Goal: Information Seeking & Learning: Check status

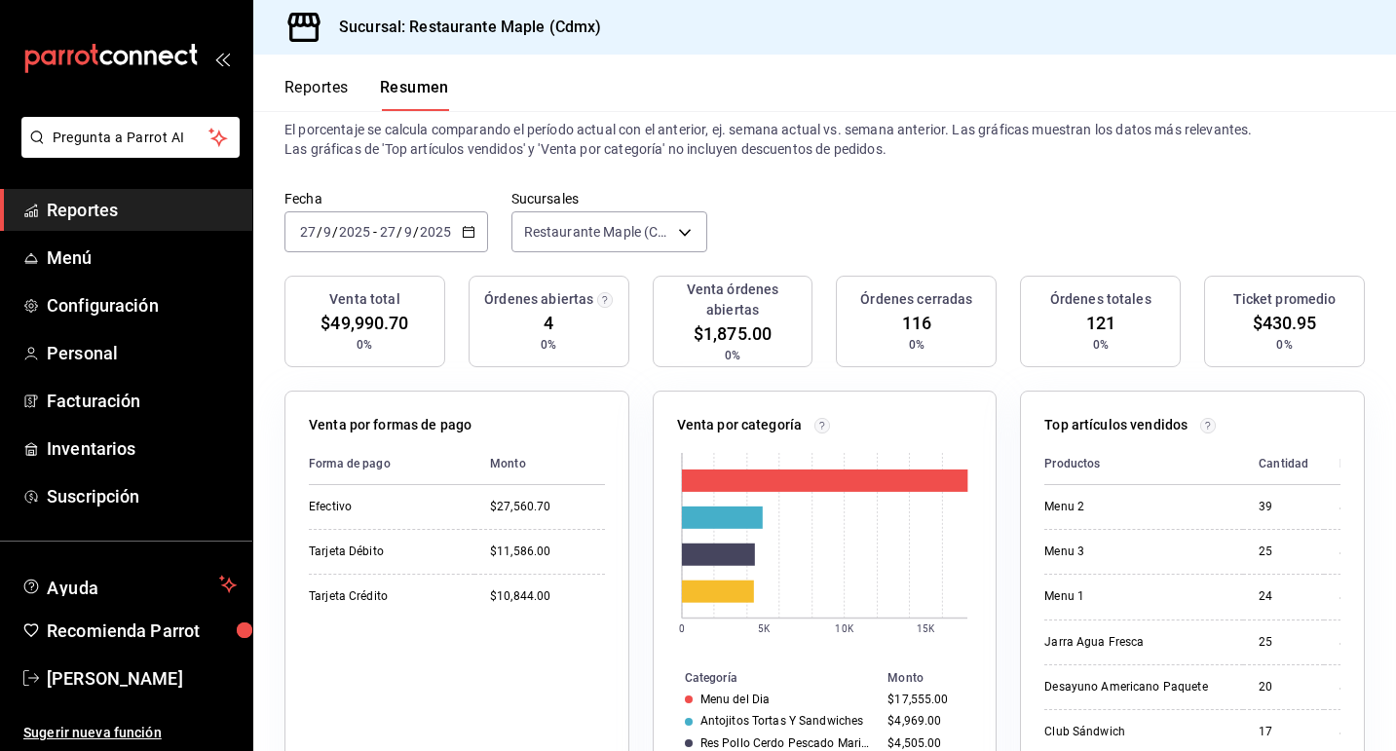
scroll to position [32, 0]
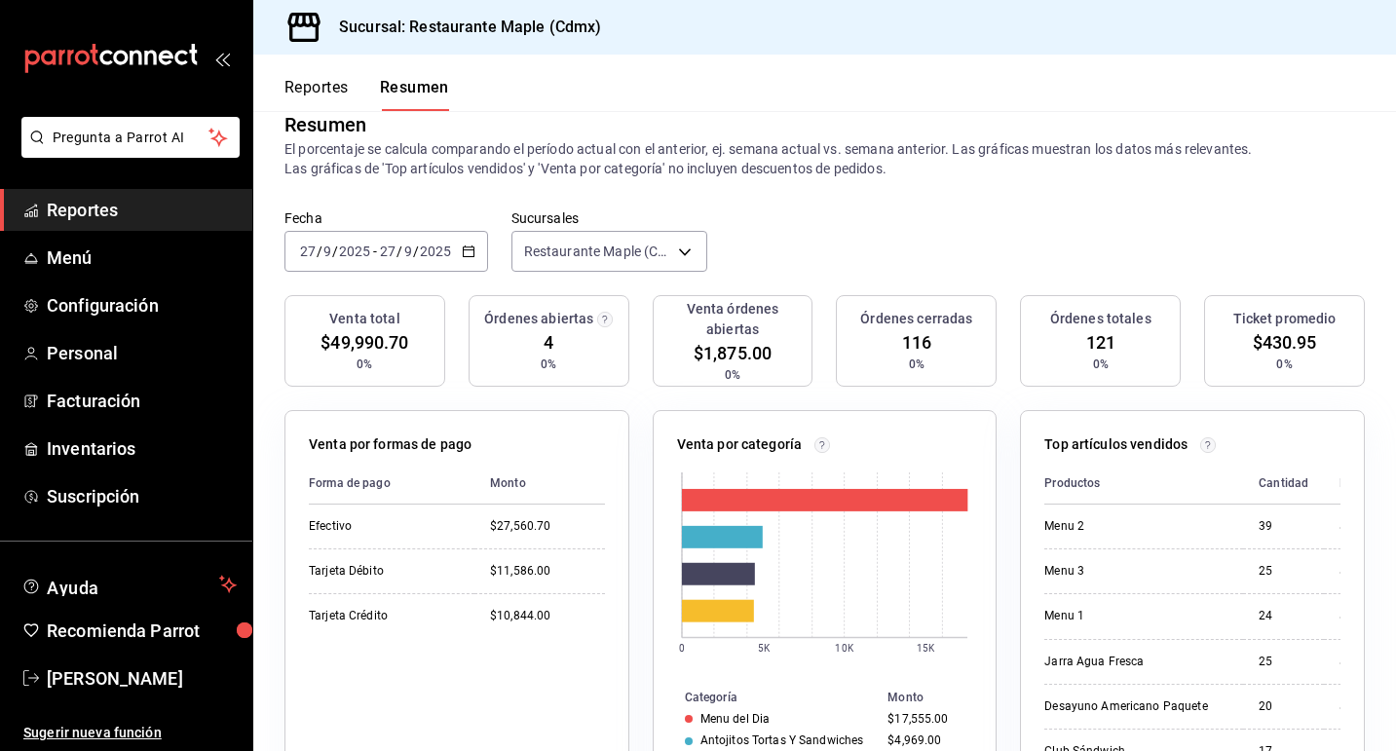
click at [348, 100] on button "Reportes" at bounding box center [316, 94] width 64 height 33
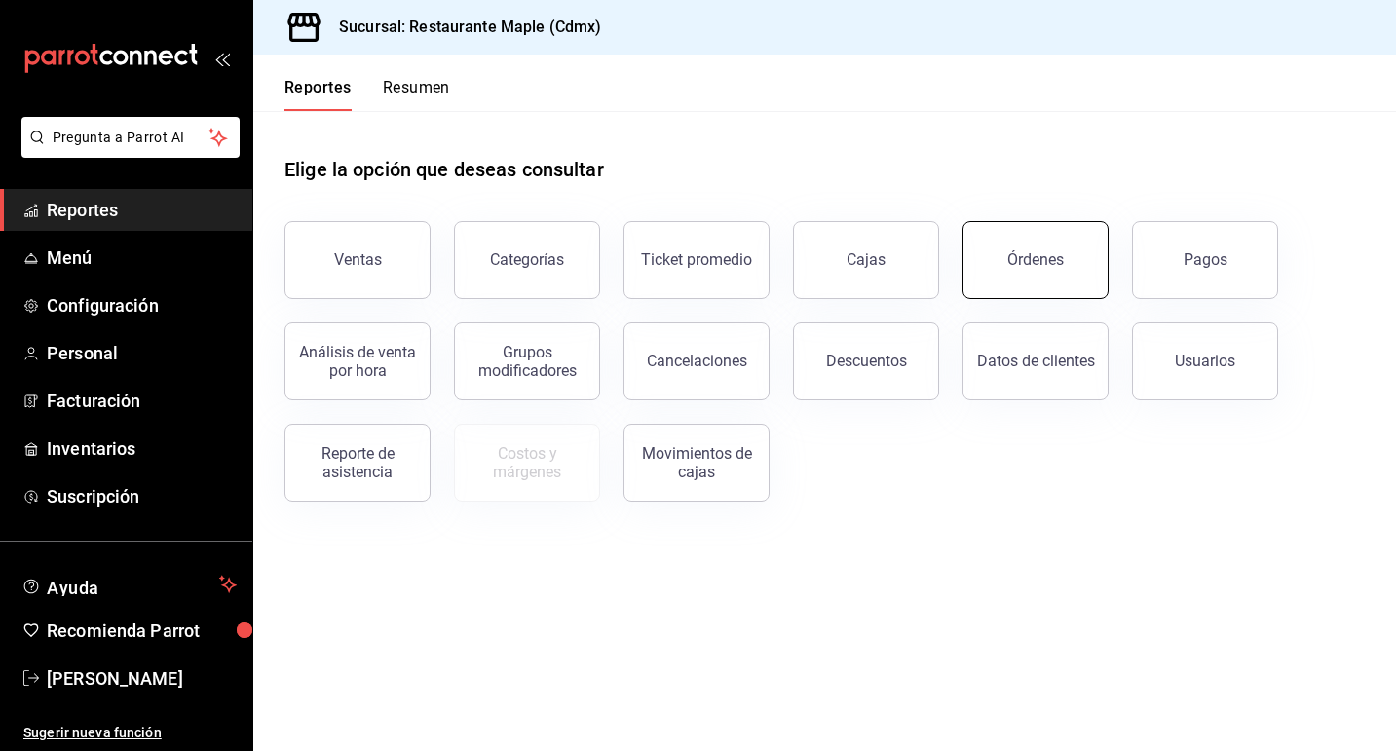
click at [1021, 257] on div "Órdenes" at bounding box center [1035, 259] width 57 height 19
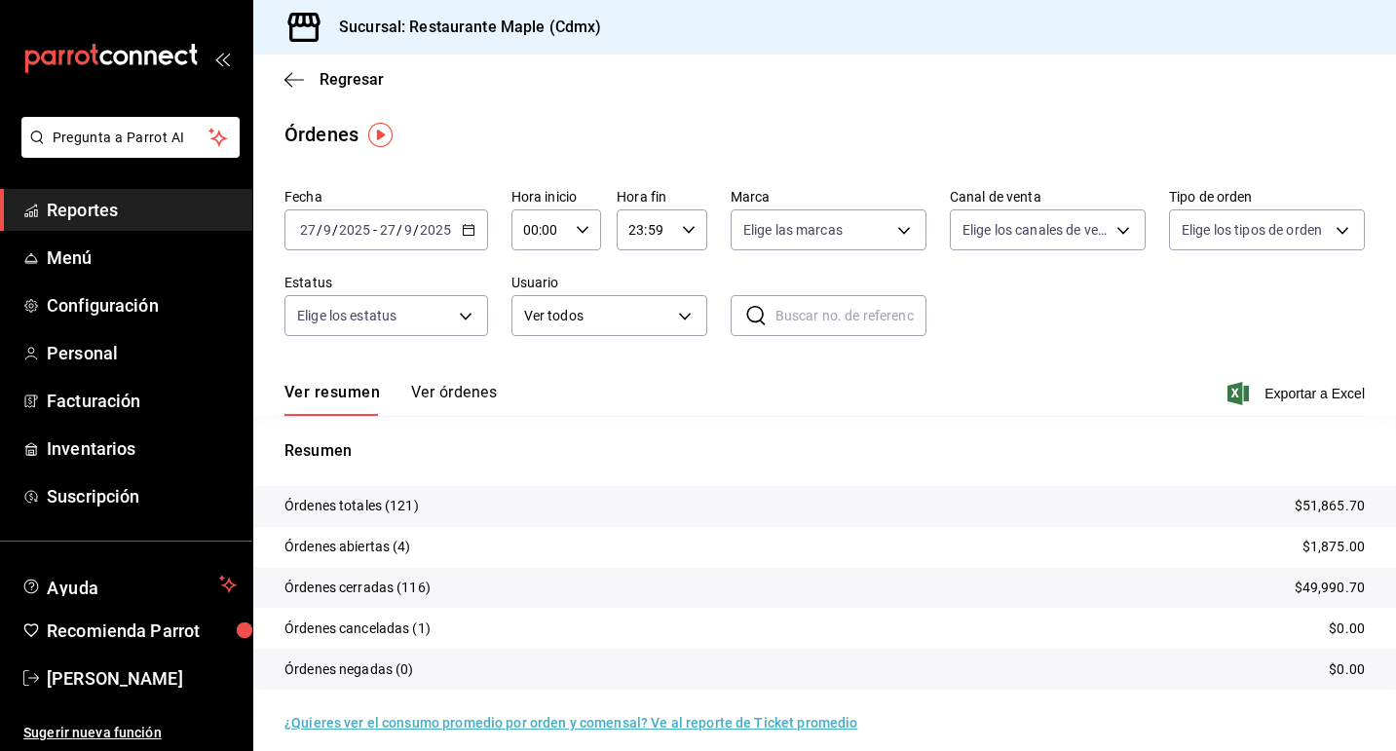
click at [459, 389] on button "Ver órdenes" at bounding box center [454, 399] width 86 height 33
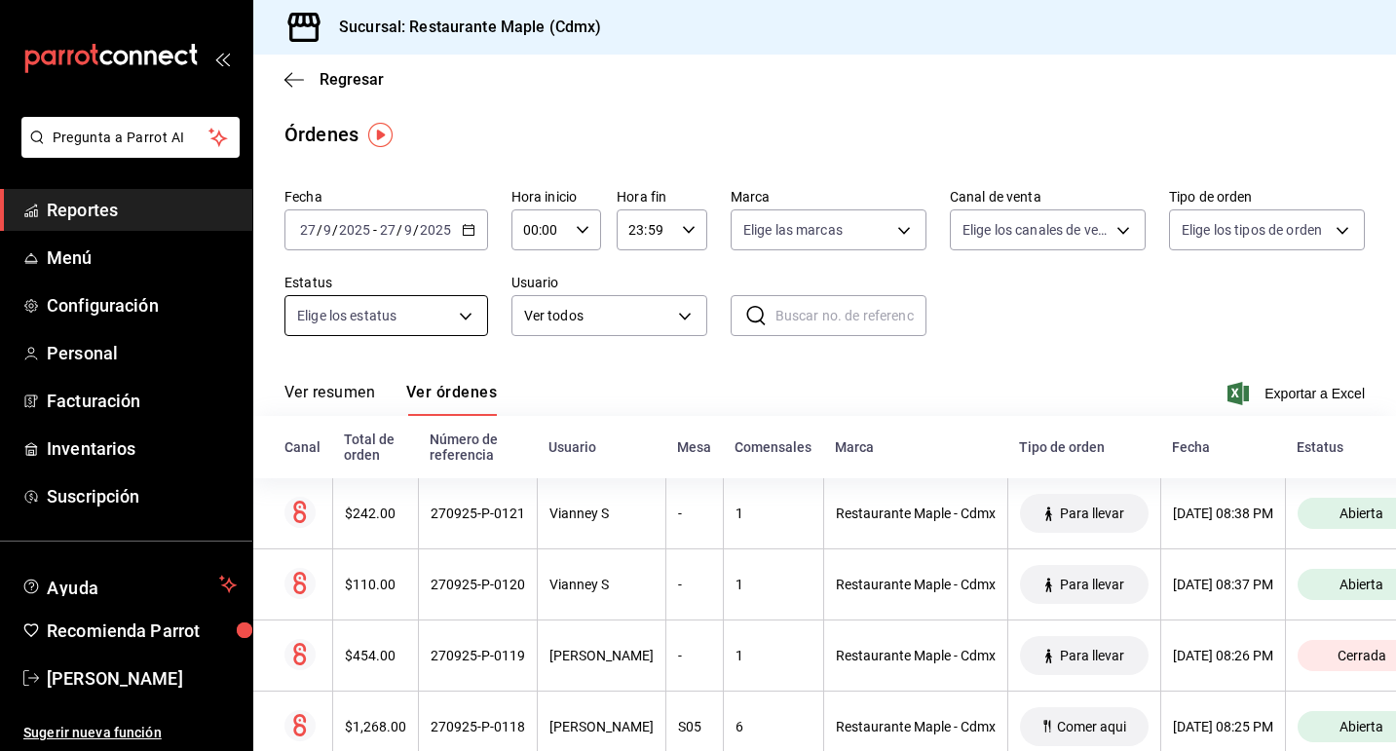
click at [466, 317] on body "Pregunta a Parrot AI Reportes Menú Configuración Personal Facturación Inventari…" at bounding box center [698, 375] width 1396 height 751
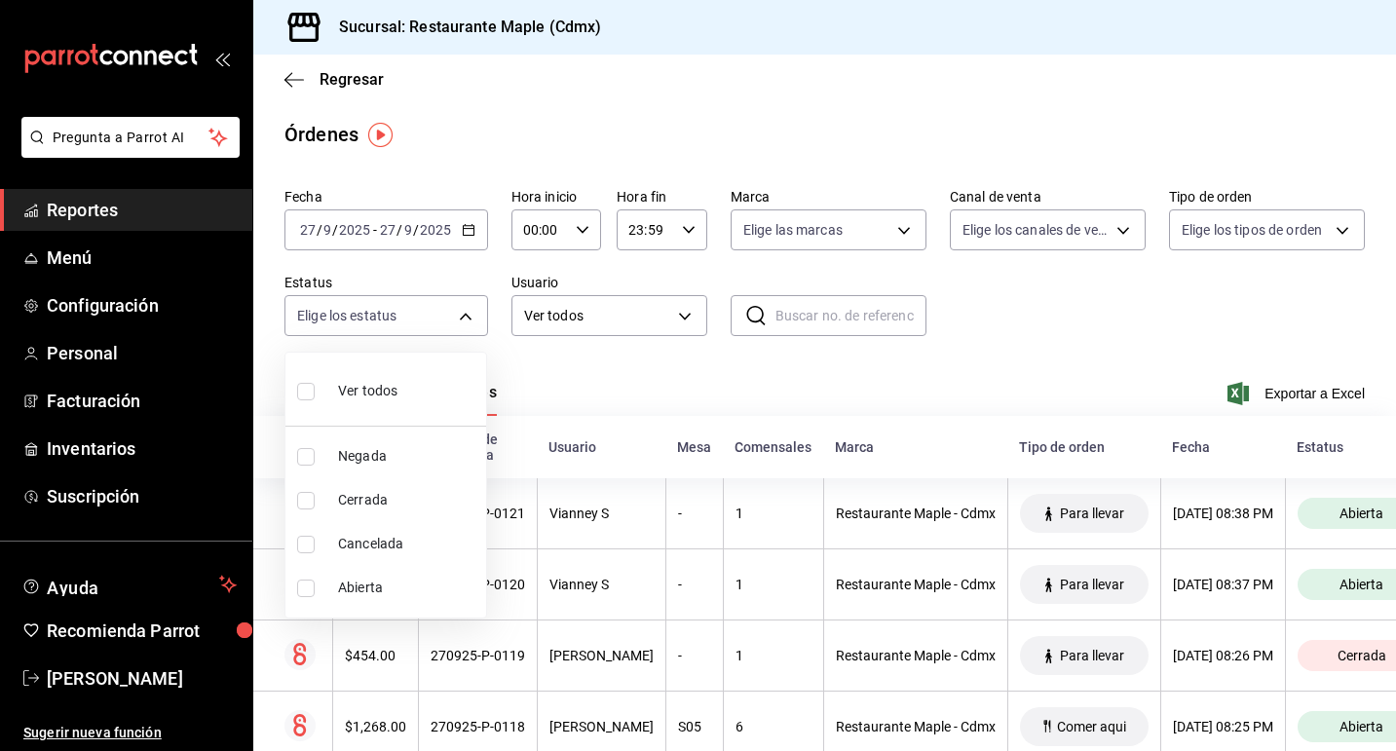
click at [385, 592] on span "Abierta" at bounding box center [408, 588] width 140 height 20
type input "OPEN"
checkbox input "true"
click at [661, 380] on div at bounding box center [698, 375] width 1396 height 751
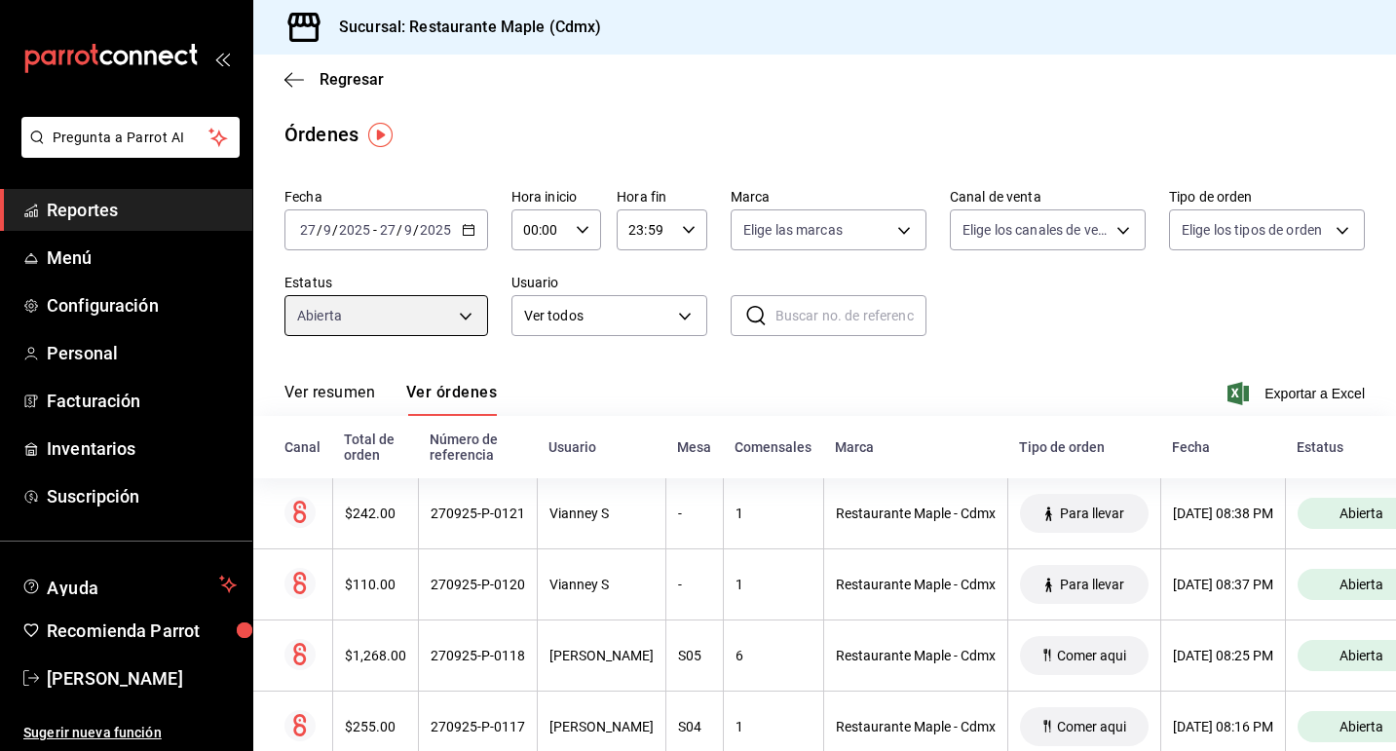
scroll to position [52, 0]
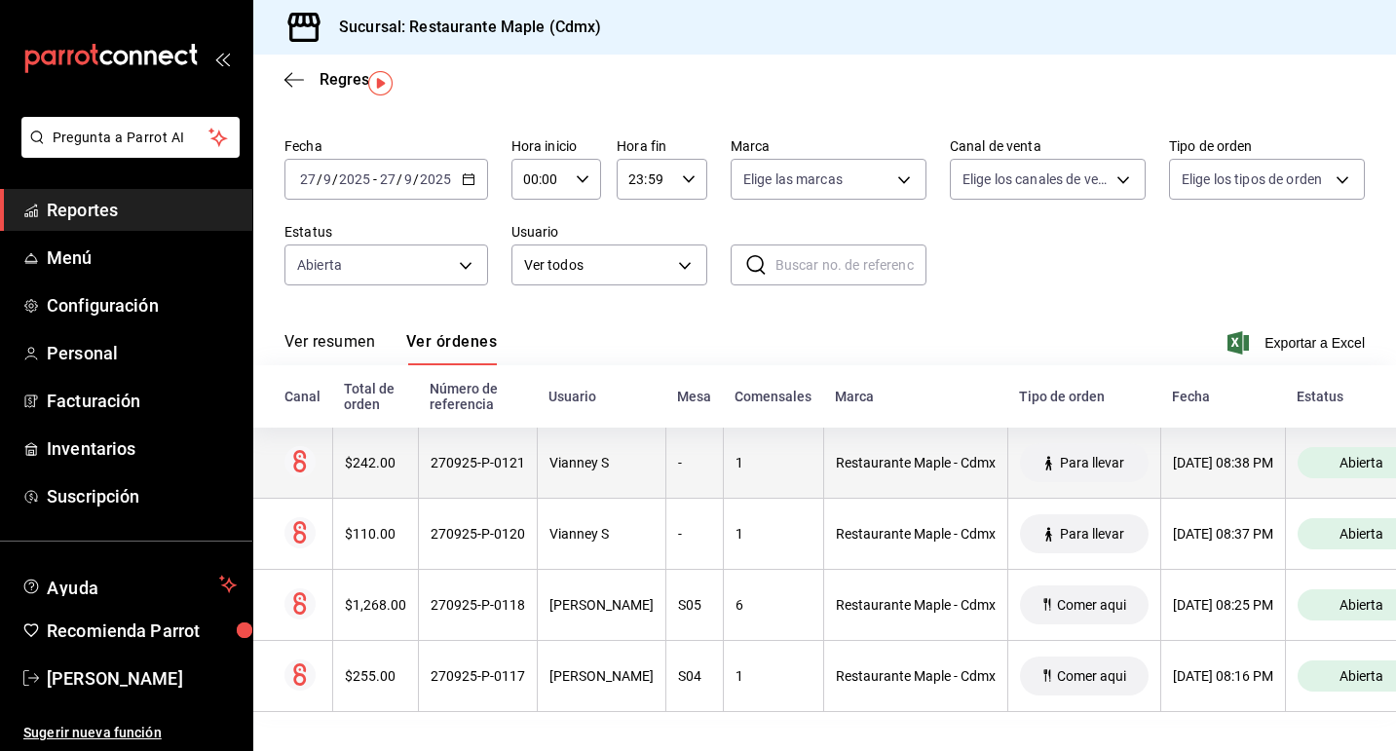
click at [351, 459] on div "$242.00" at bounding box center [375, 463] width 61 height 16
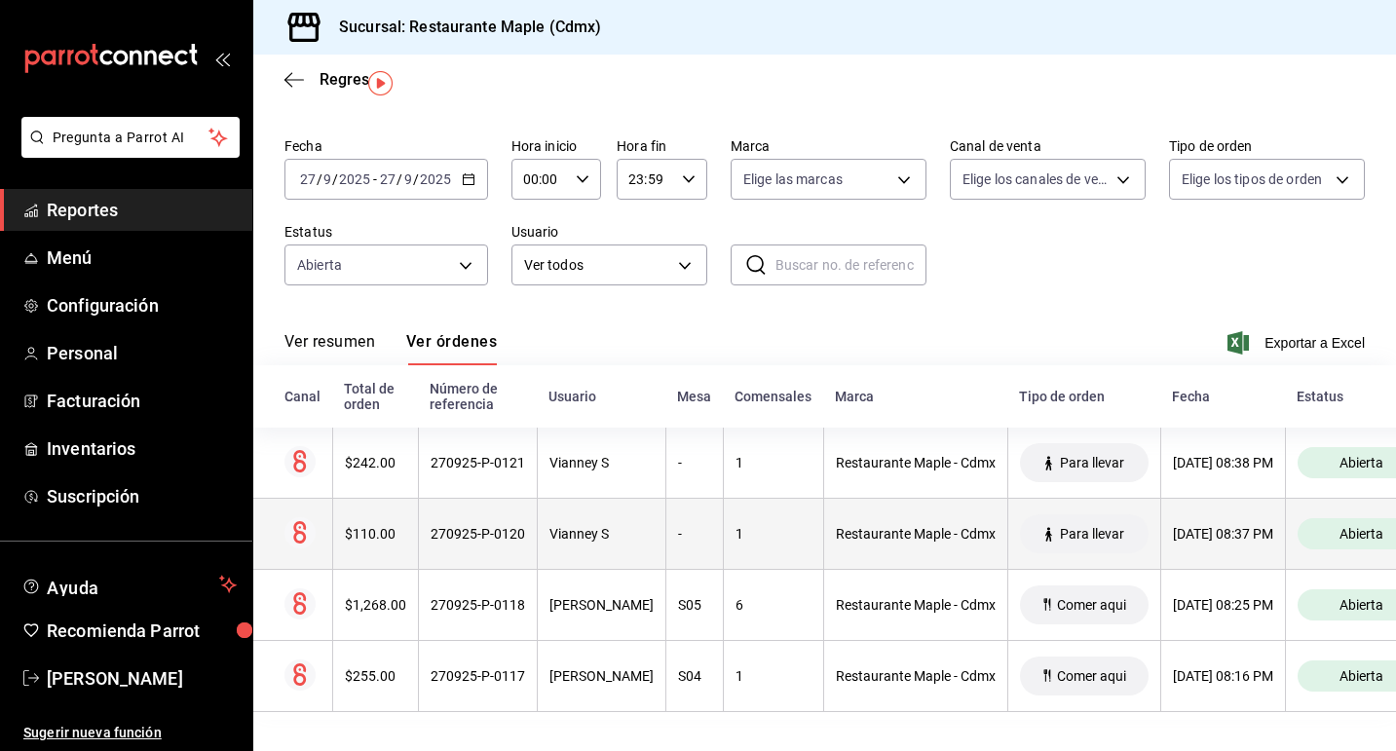
click at [376, 519] on th "$110.00" at bounding box center [375, 534] width 86 height 71
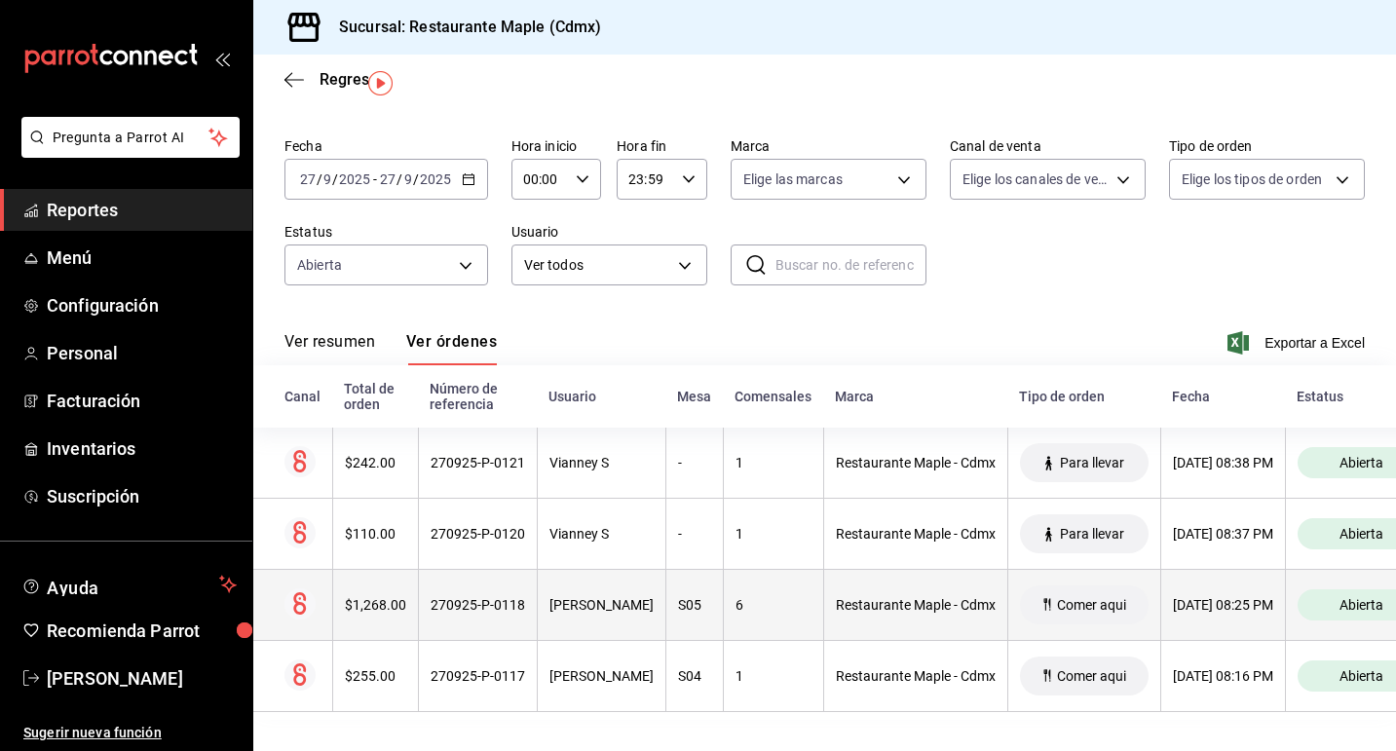
click at [385, 598] on div "$1,268.00" at bounding box center [375, 605] width 61 height 16
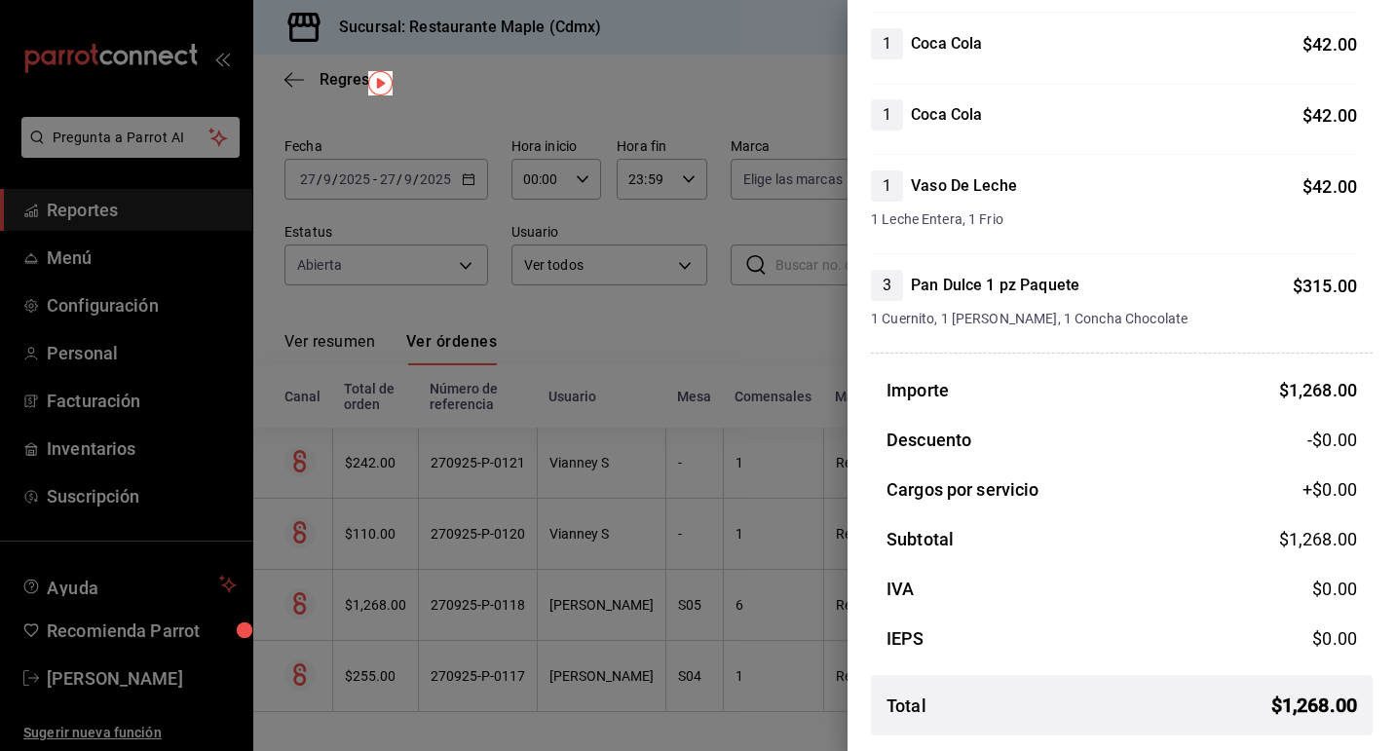
scroll to position [0, 0]
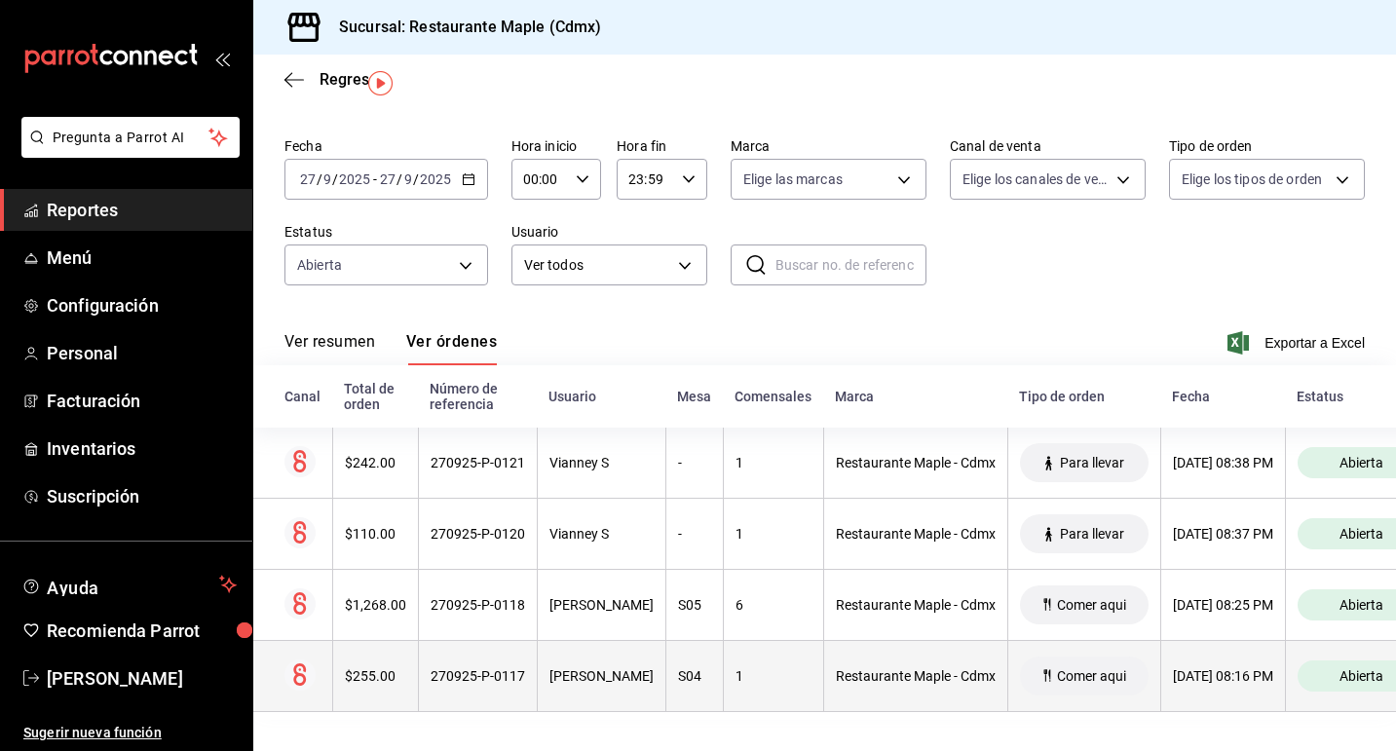
click at [507, 682] on div "270925-P-0117" at bounding box center [478, 676] width 95 height 16
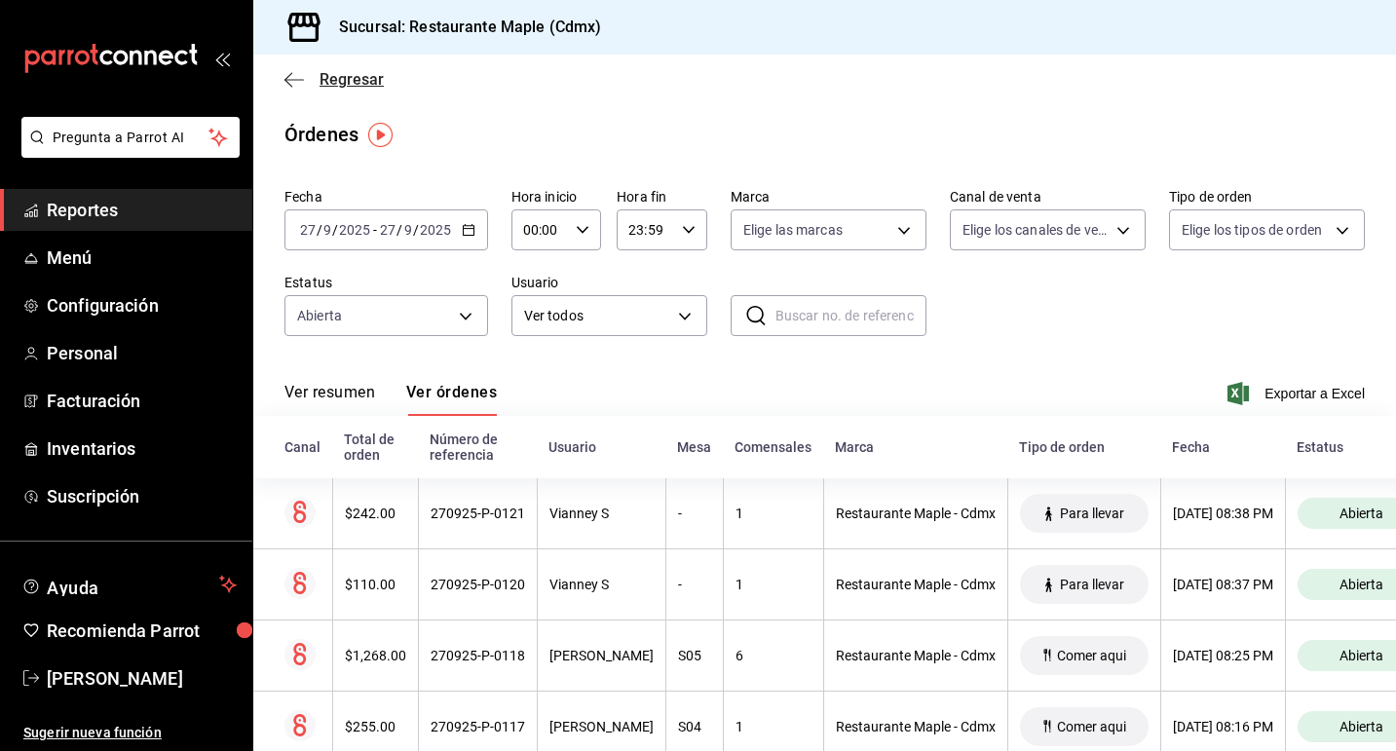
click at [303, 81] on icon "button" at bounding box center [293, 80] width 19 height 18
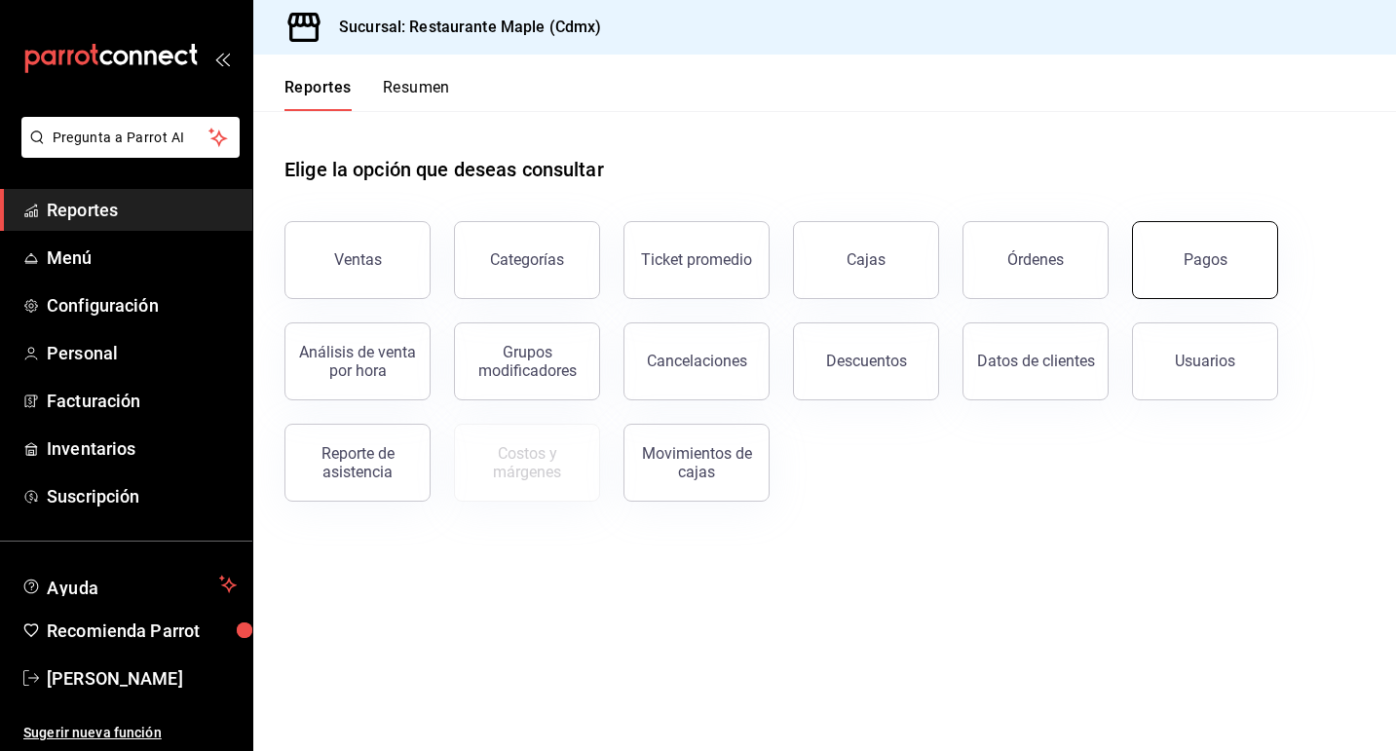
click at [1200, 260] on div "Pagos" at bounding box center [1206, 259] width 44 height 19
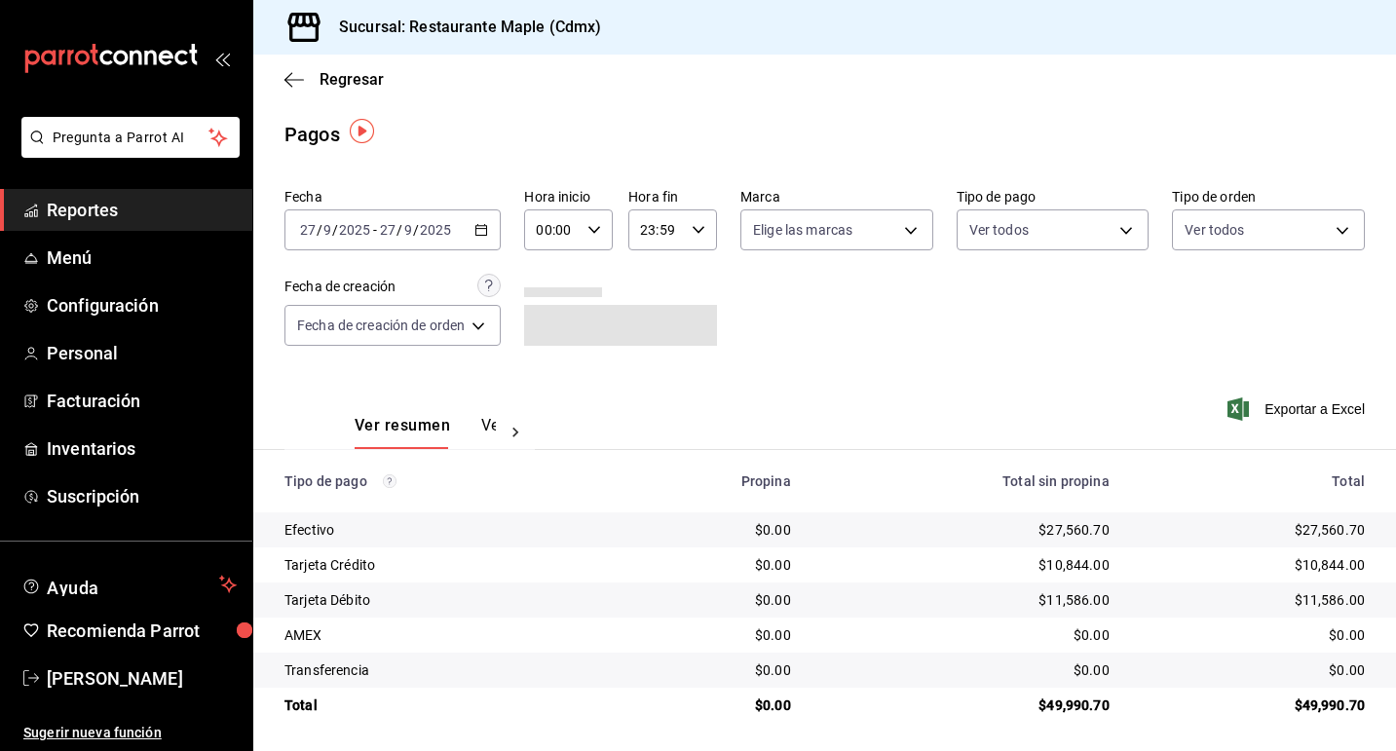
scroll to position [3, 0]
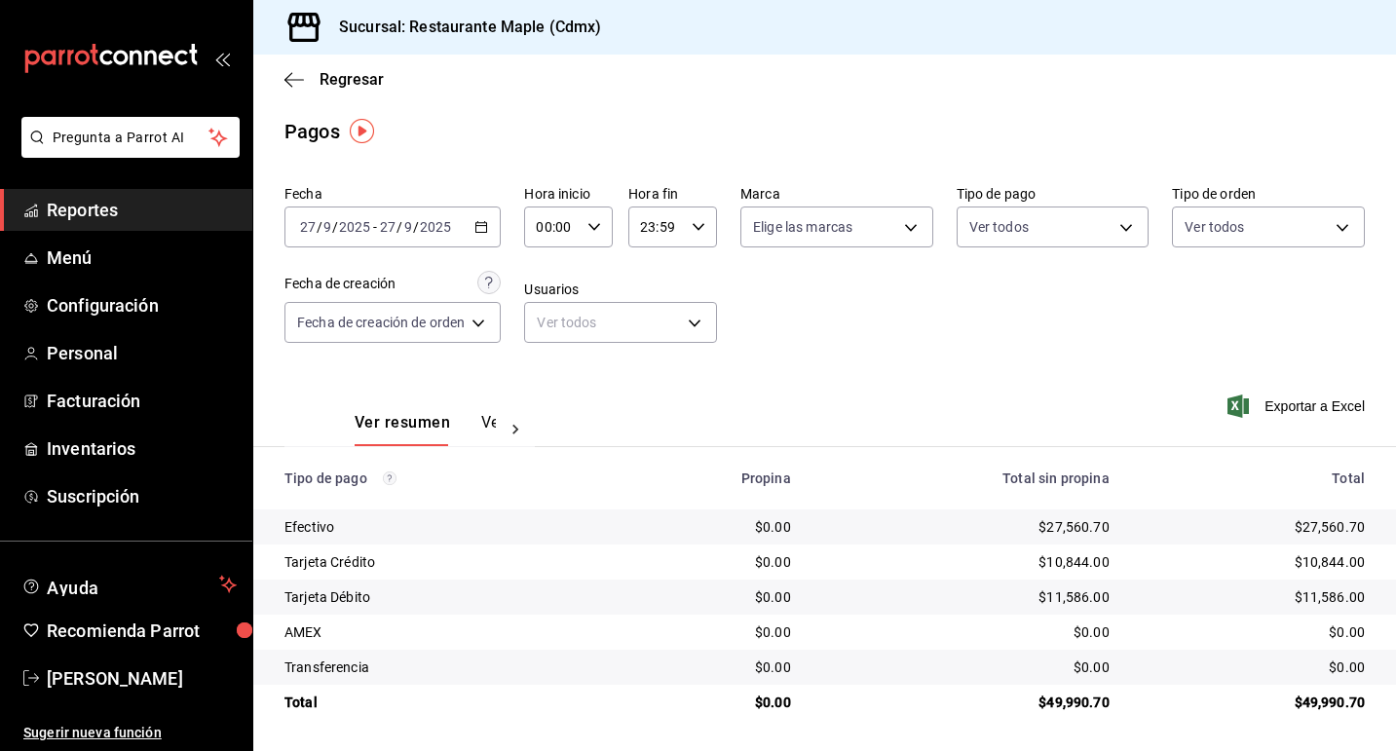
click at [83, 213] on span "Reportes" at bounding box center [142, 210] width 190 height 26
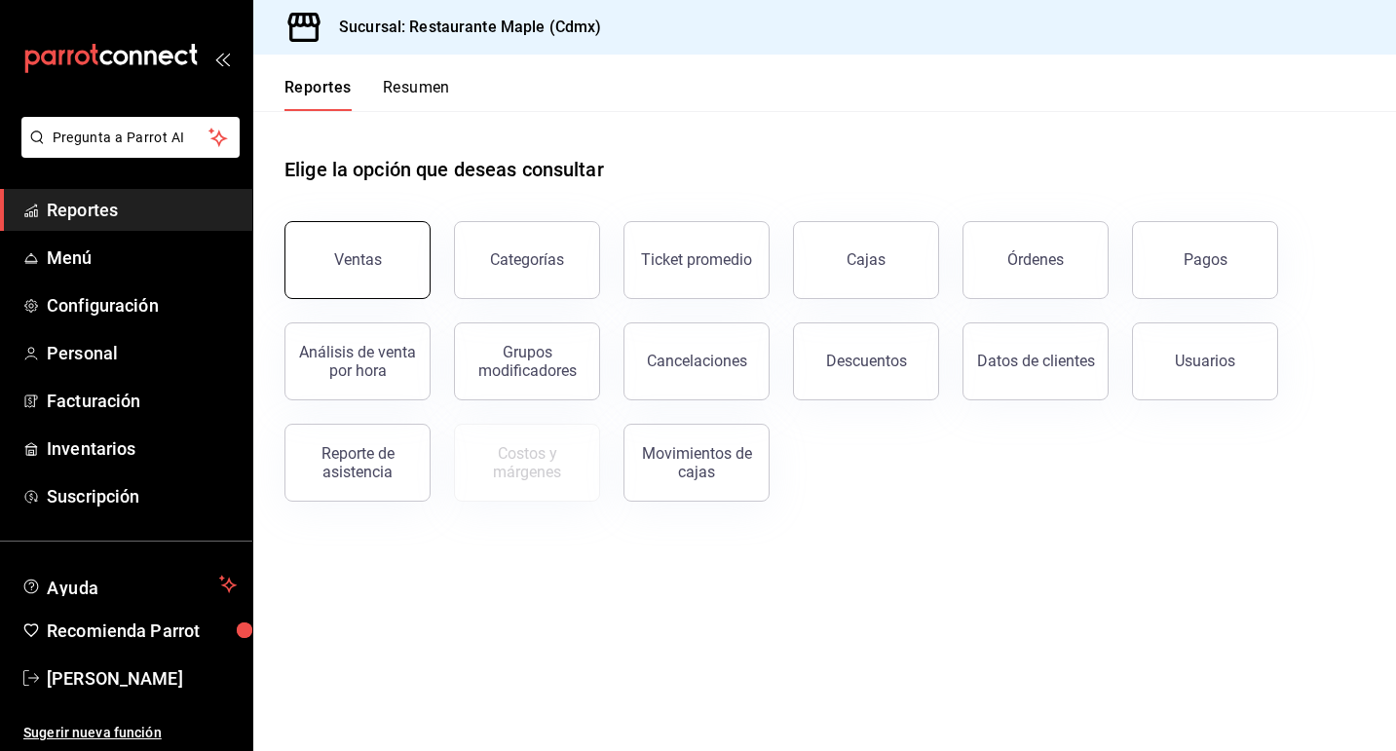
click at [336, 273] on button "Ventas" at bounding box center [357, 260] width 146 height 78
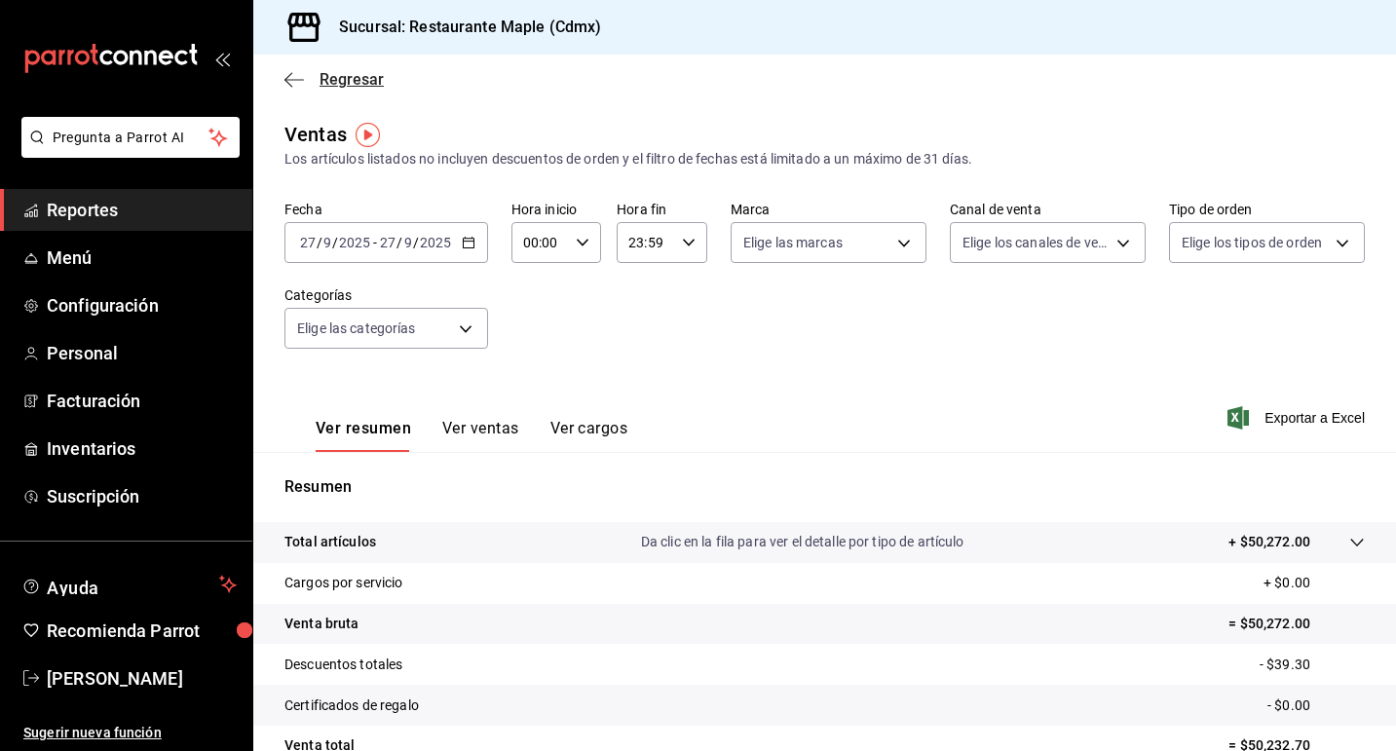
click at [293, 71] on icon "button" at bounding box center [293, 80] width 19 height 18
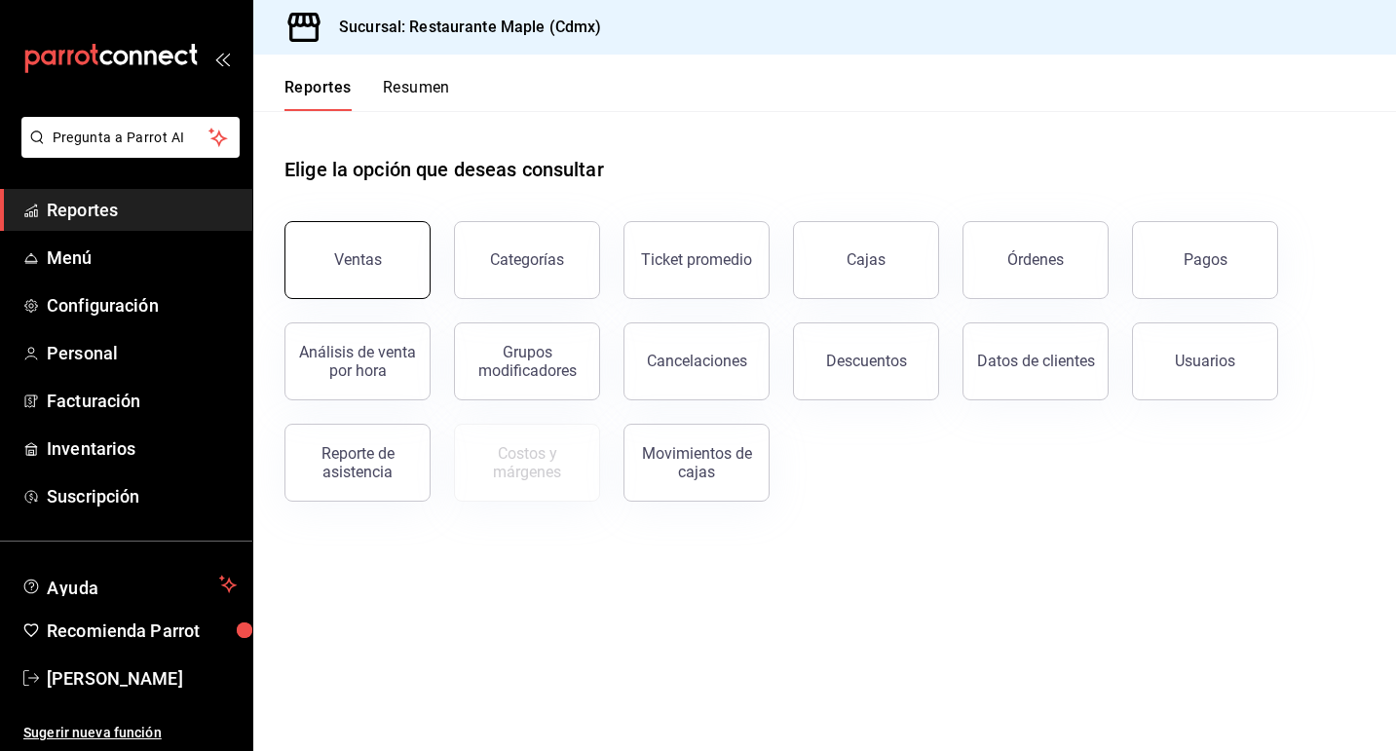
click at [337, 278] on button "Ventas" at bounding box center [357, 260] width 146 height 78
click at [409, 78] on button "Resumen" at bounding box center [416, 94] width 67 height 33
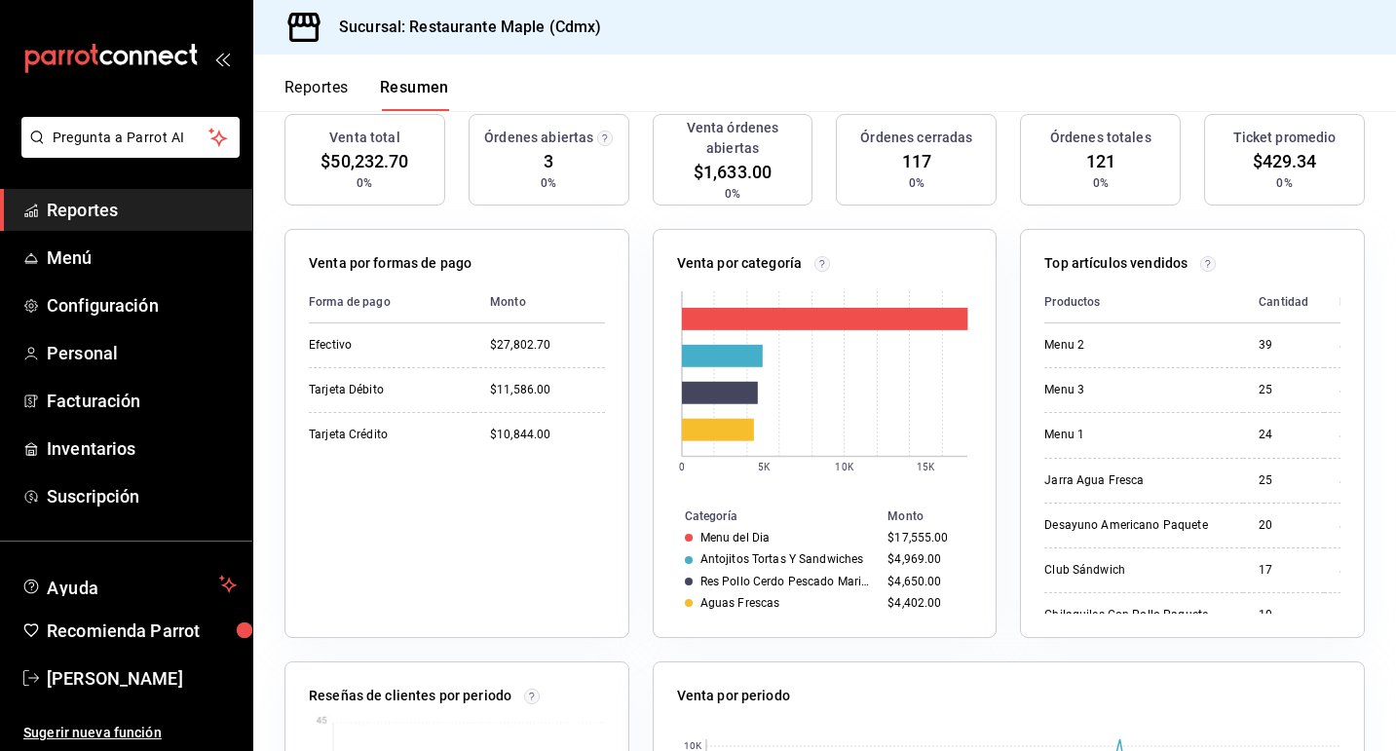
scroll to position [214, 0]
